Goal: Submit feedback/report problem: Submit feedback/report problem

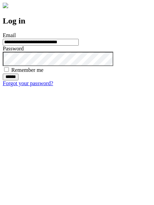
type input "**********"
click at [18, 81] on input "******" at bounding box center [11, 77] width 16 height 7
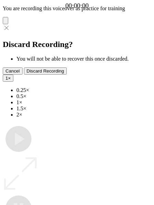
type input "**********"
